Goal: Browse casually: Explore the website without a specific task or goal

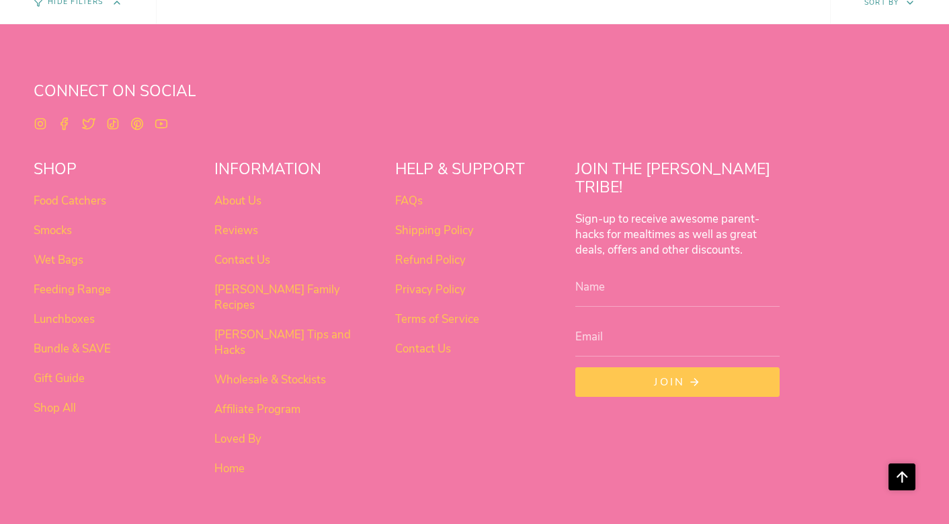
scroll to position [1135, 0]
